Goal: Obtain resource: Obtain resource

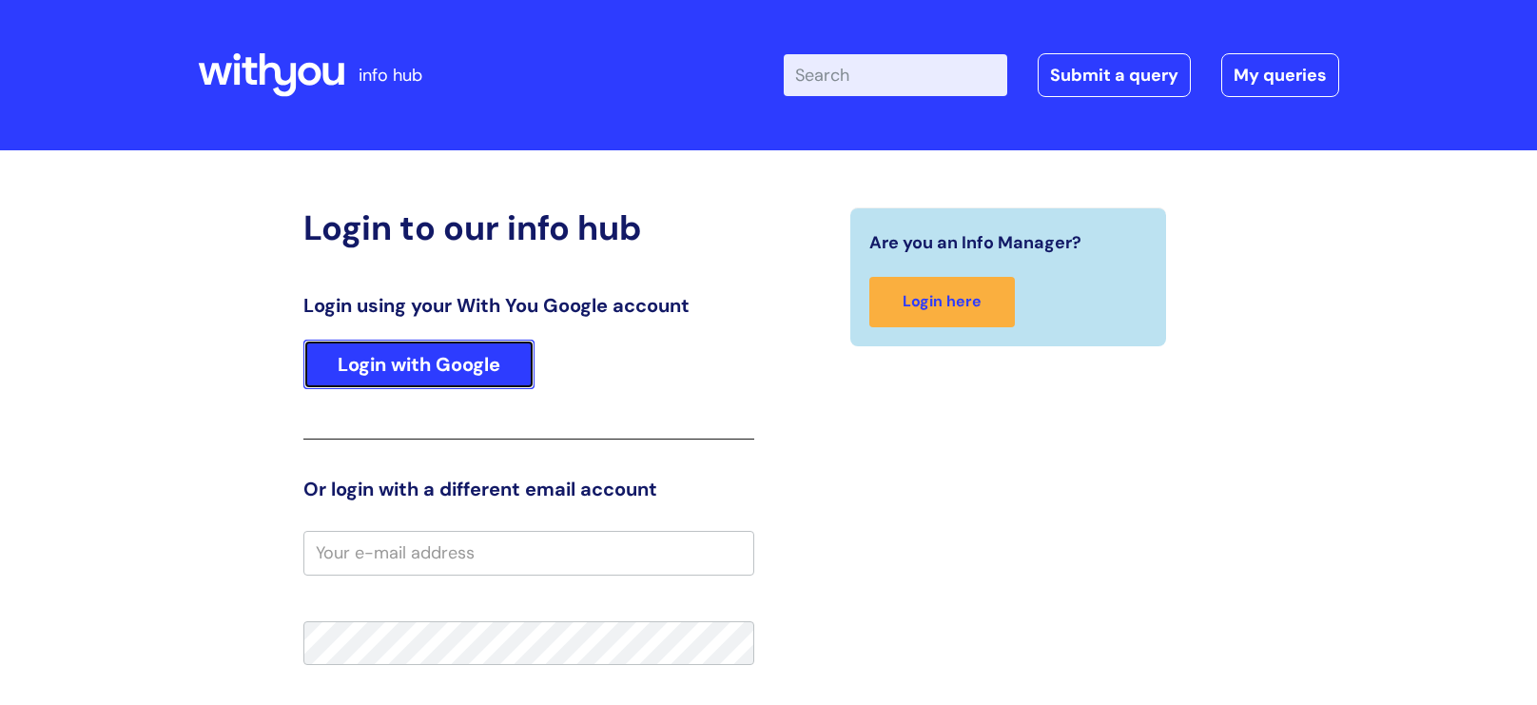
click at [437, 362] on link "Login with Google" at bounding box center [418, 364] width 231 height 49
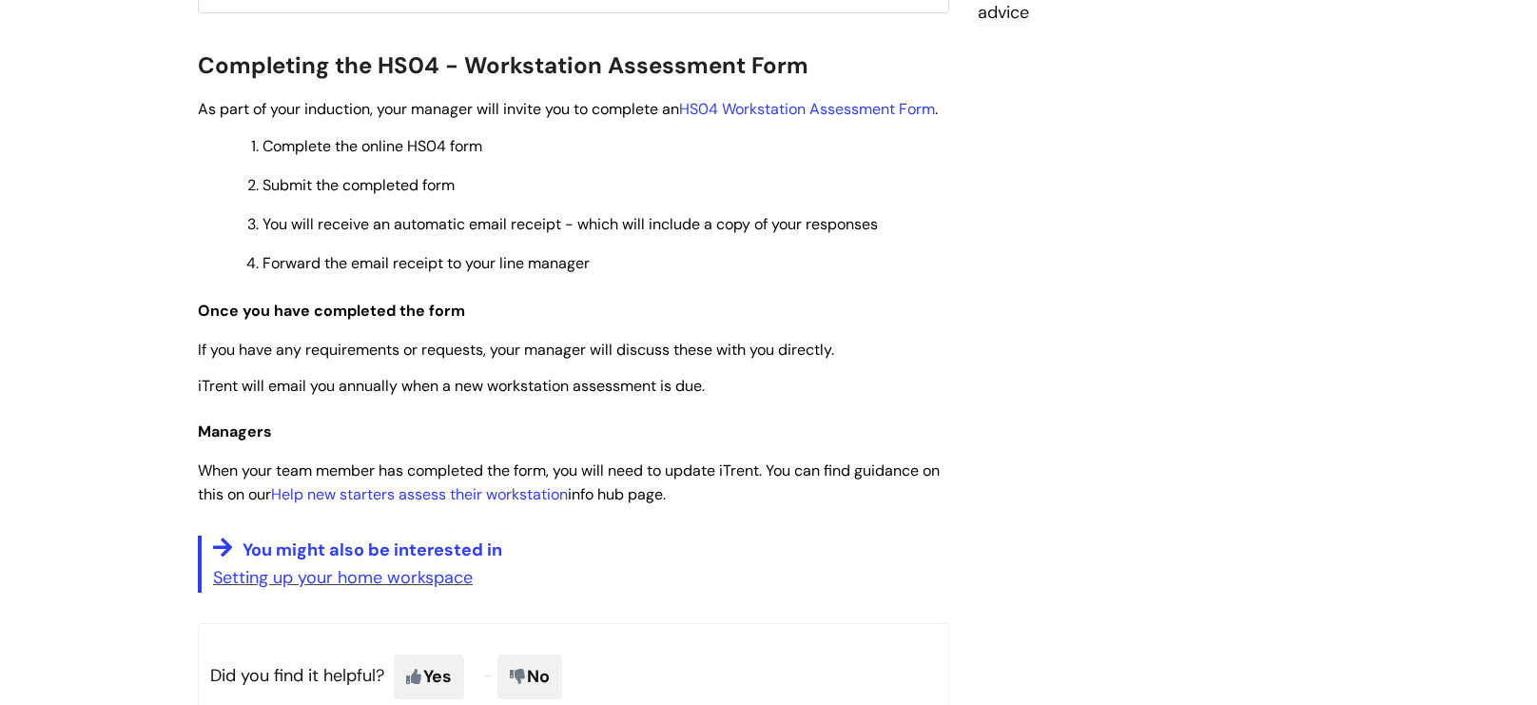
scroll to position [627, 0]
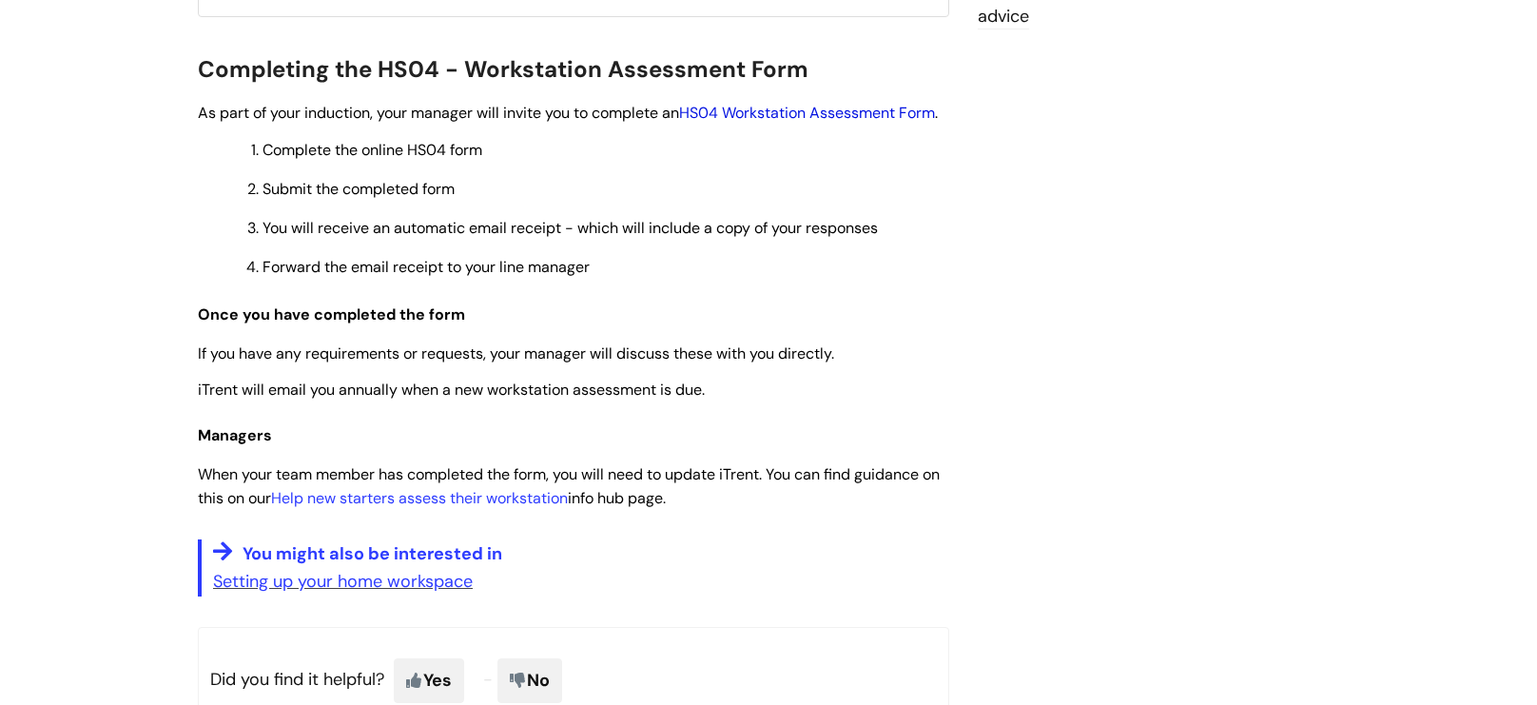
click at [772, 110] on link "HS04 Workstation Assessment Form" at bounding box center [807, 113] width 256 height 20
